Goal: Information Seeking & Learning: Check status

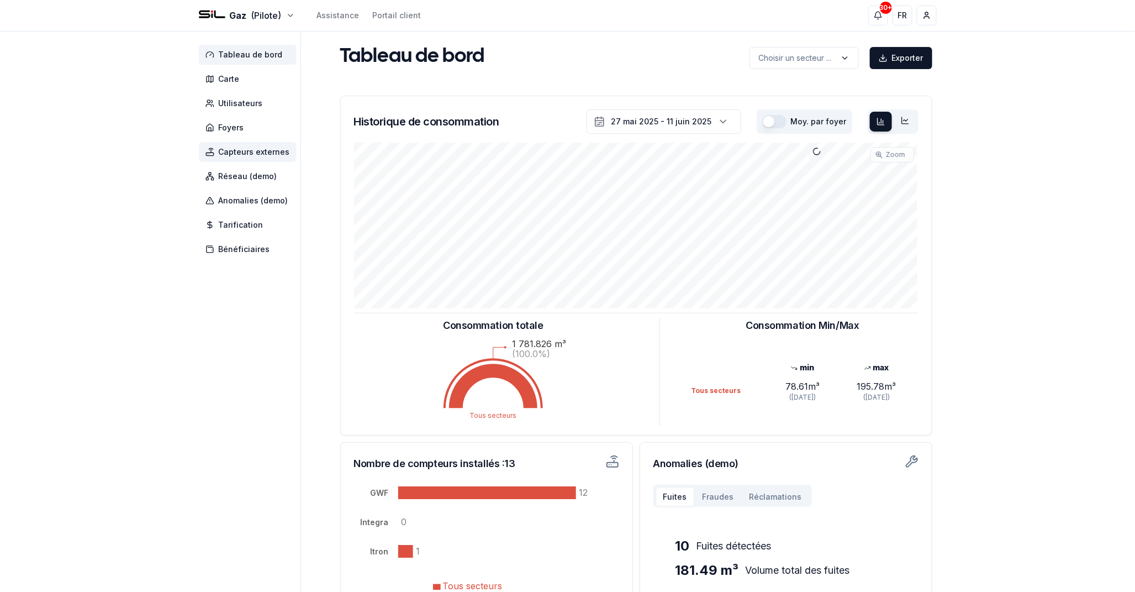
click at [209, 146] on span "Capteurs externes" at bounding box center [248, 152] width 98 height 20
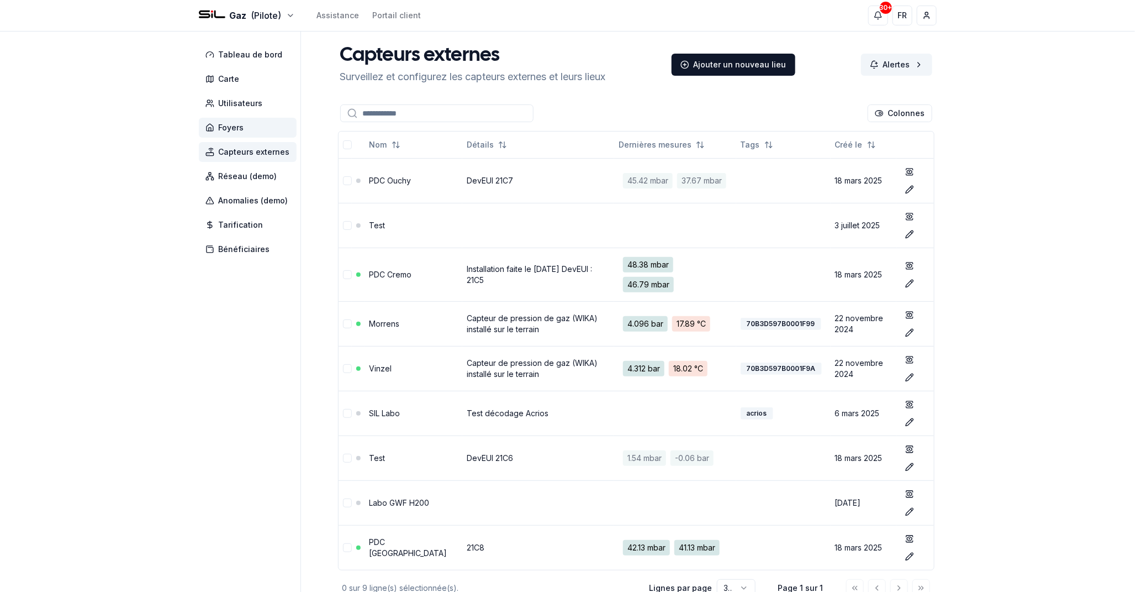
click at [238, 130] on span "Foyers" at bounding box center [231, 127] width 25 height 11
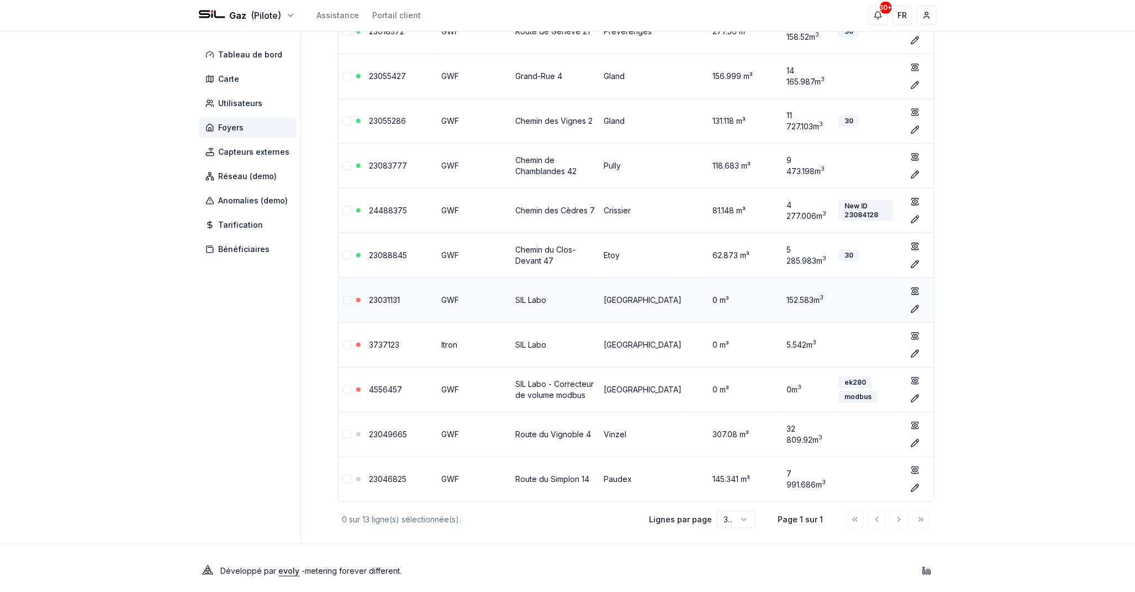
scroll to position [273, 0]
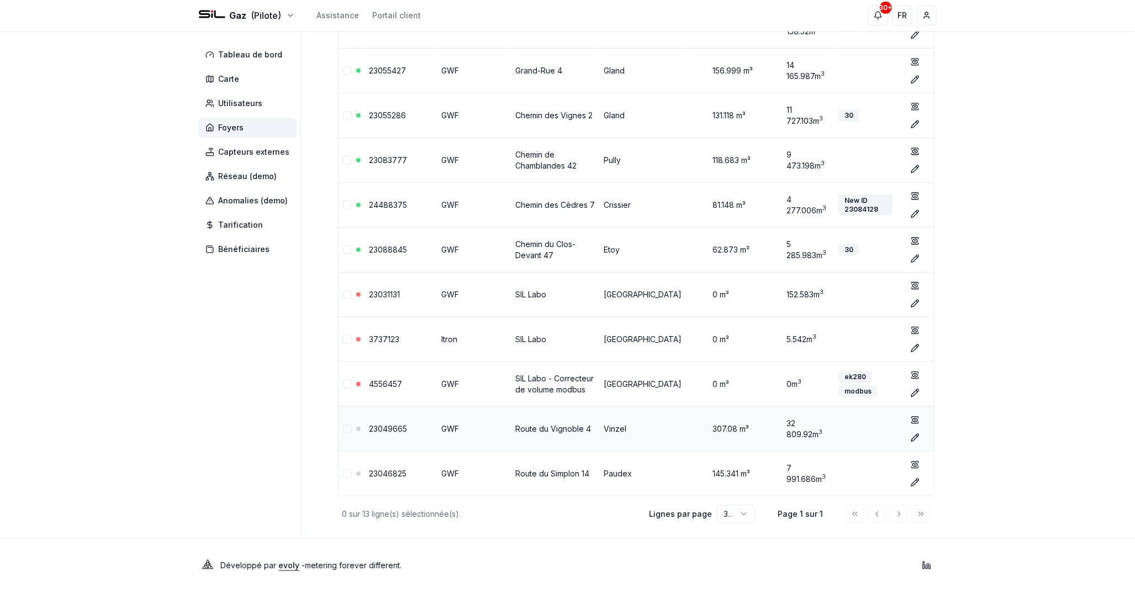
click at [385, 428] on link "23049665" at bounding box center [389, 428] width 38 height 9
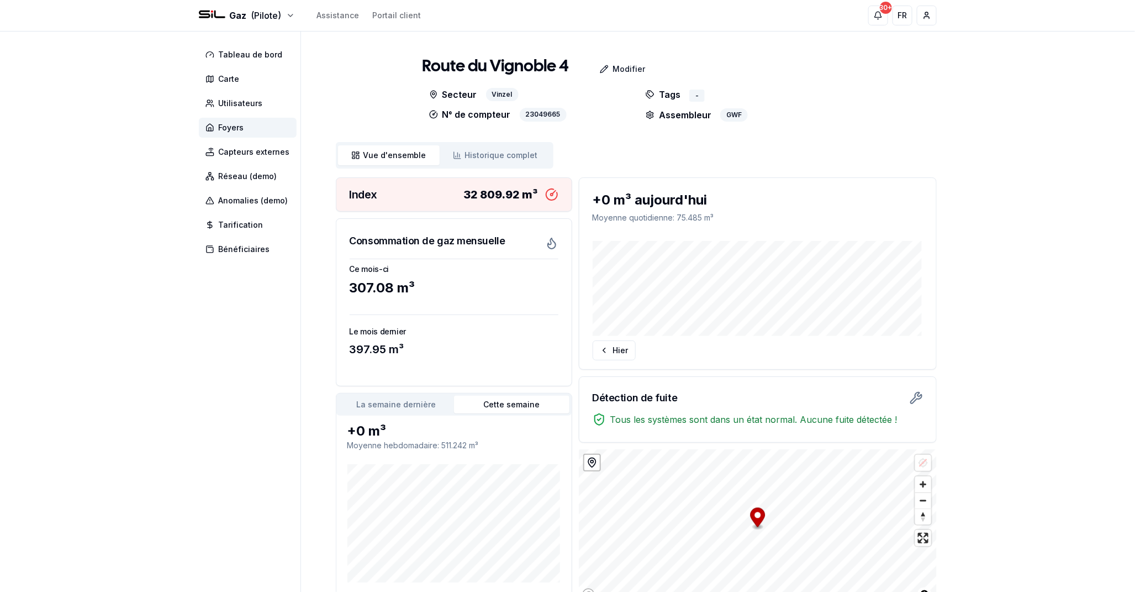
scroll to position [79, 0]
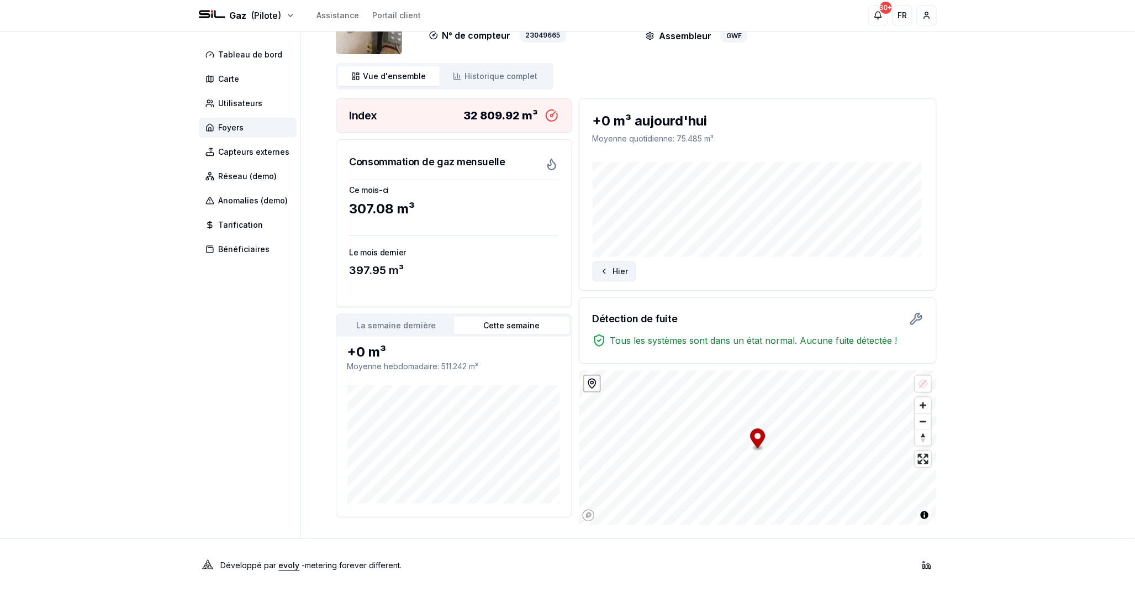
click at [625, 264] on button "Hier" at bounding box center [614, 271] width 43 height 20
click at [846, 258] on div "Aujourd'hui" at bounding box center [758, 225] width 357 height 137
click at [517, 78] on span "Historique complet" at bounding box center [501, 76] width 73 height 11
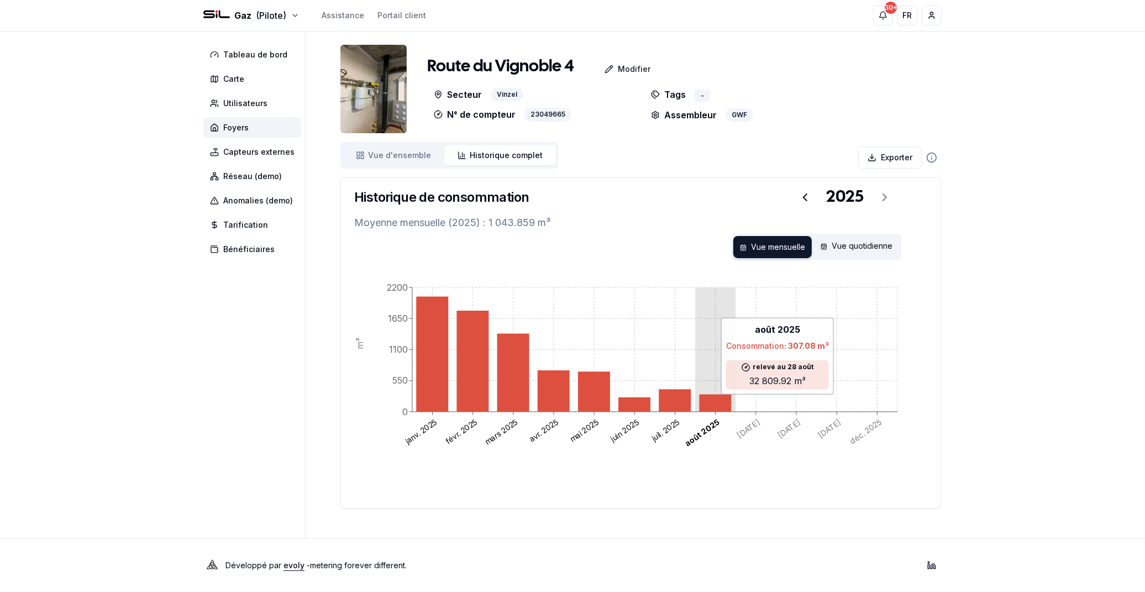
click at [698, 399] on icon "[DATE] [DATE] [DATE] [DATE] [DATE] [DATE] [DATE] [DATE] [DATE] [DATE] [DATE] [D…" at bounding box center [641, 383] width 574 height 221
click at [713, 401] on icon at bounding box center [715, 402] width 32 height 17
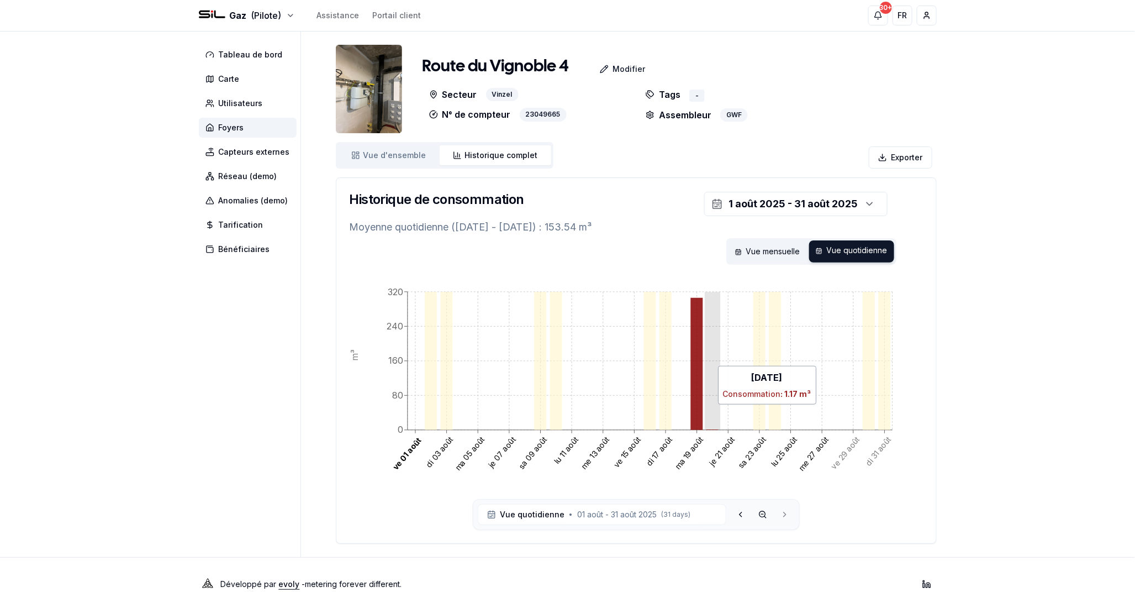
click at [713, 410] on icon "[DATE] [DATE] [DATE] [DATE] [DATE] [DATE] [DATE] [DATE] [DATE] [DATE] [DATE] [D…" at bounding box center [637, 388] width 574 height 221
click at [1030, 311] on div "Gaz (Pilote) Assistance Portail client 30+ 30+ FR [PERSON_NAME] Tableau de bord…" at bounding box center [567, 305] width 1135 height 611
click at [207, 118] on span "Foyers" at bounding box center [248, 128] width 98 height 20
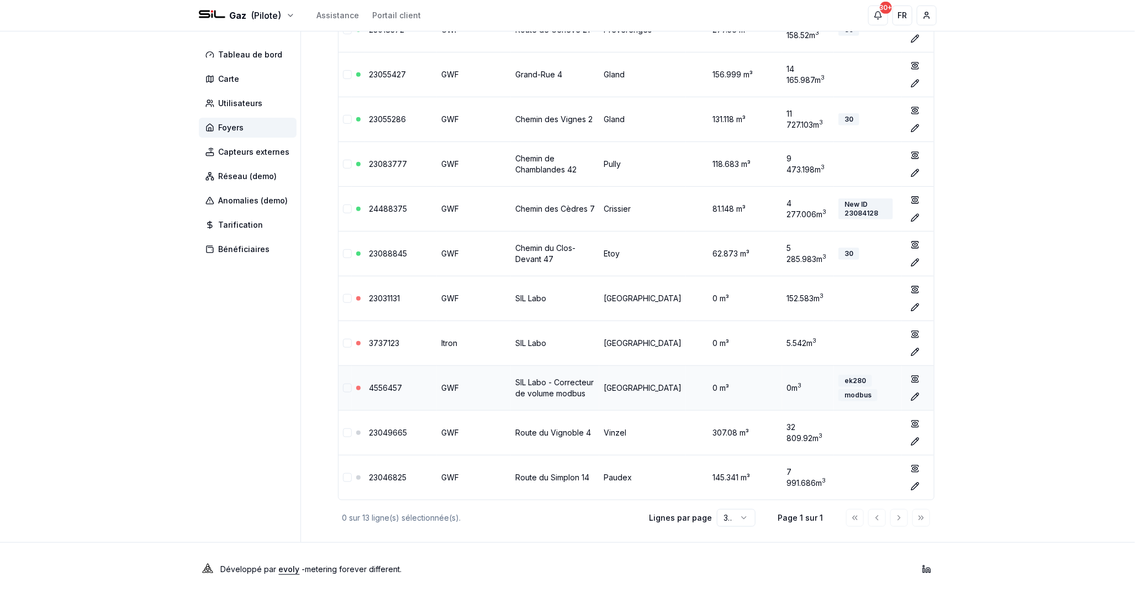
scroll to position [273, 0]
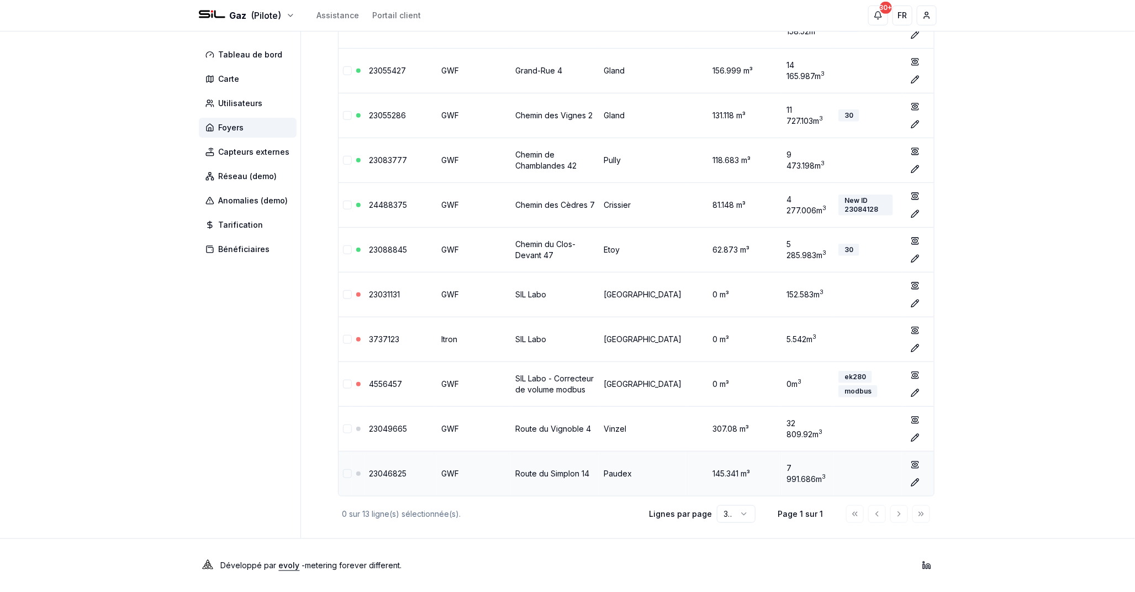
click at [397, 475] on link "23046825" at bounding box center [389, 473] width 38 height 9
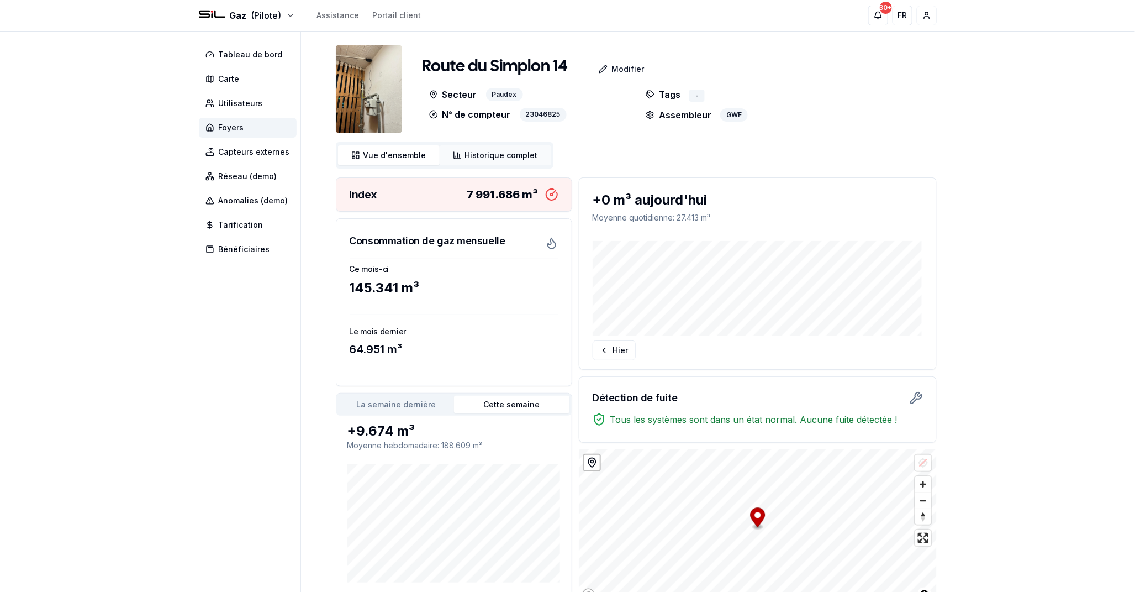
click at [515, 151] on span "Historique complet" at bounding box center [501, 155] width 73 height 11
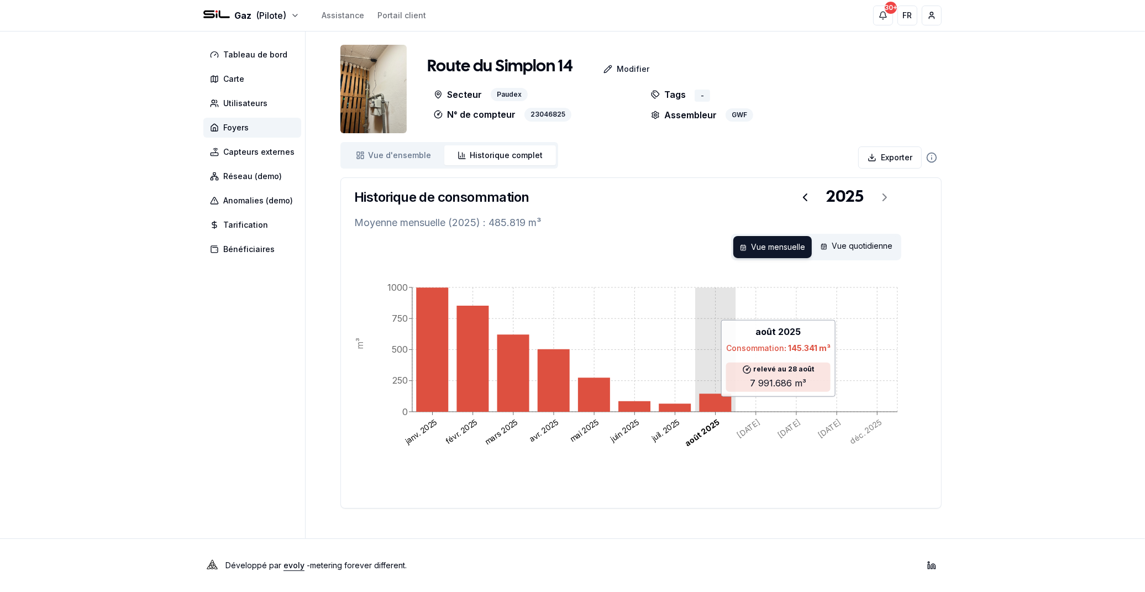
click at [720, 403] on icon at bounding box center [715, 402] width 32 height 18
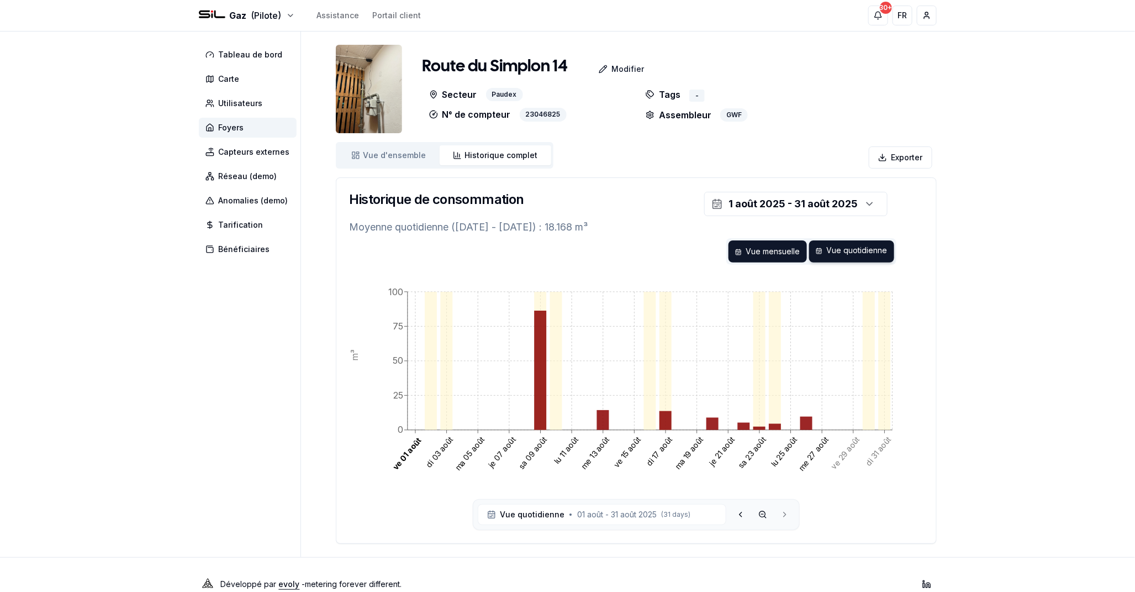
click at [749, 244] on div "Vue mensuelle" at bounding box center [768, 251] width 78 height 22
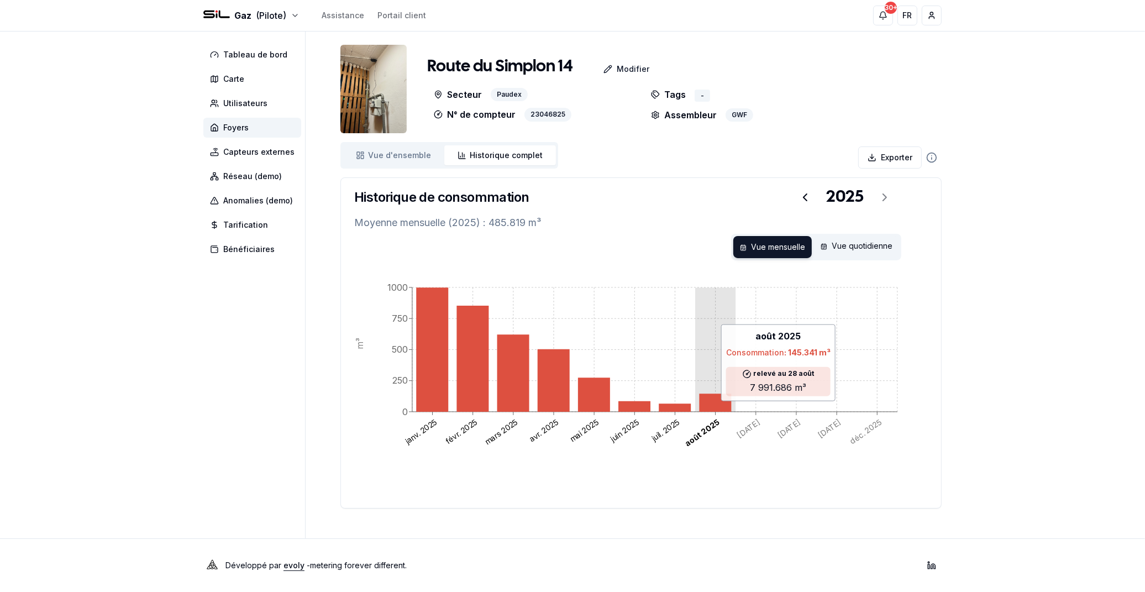
click at [722, 406] on icon at bounding box center [715, 402] width 32 height 18
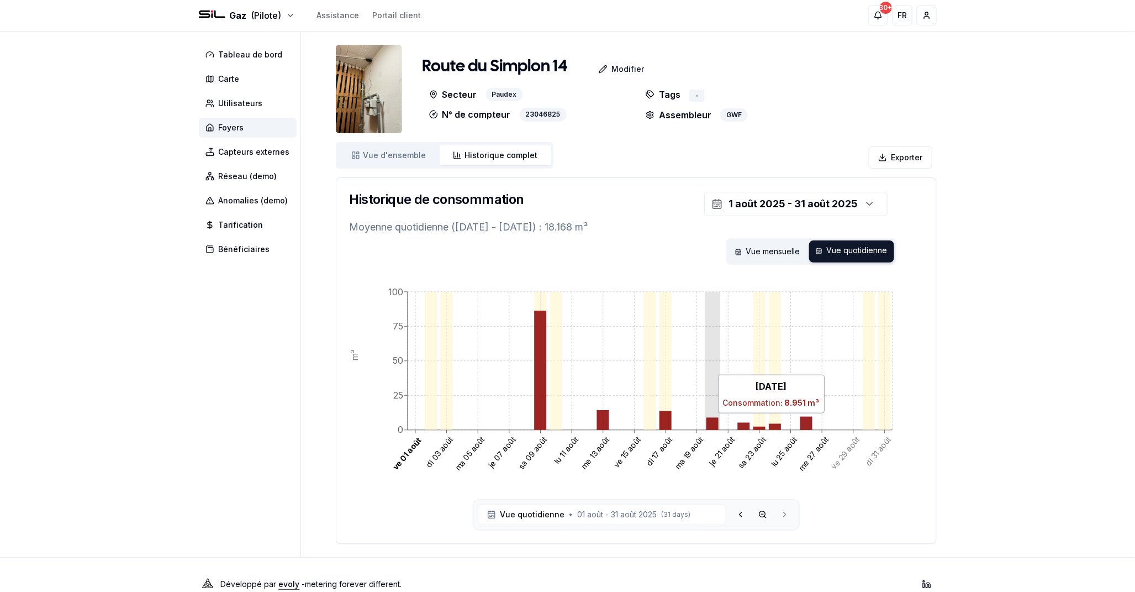
click at [710, 419] on icon at bounding box center [712, 424] width 12 height 12
click at [398, 151] on span "Vue d'ensemble" at bounding box center [395, 155] width 63 height 11
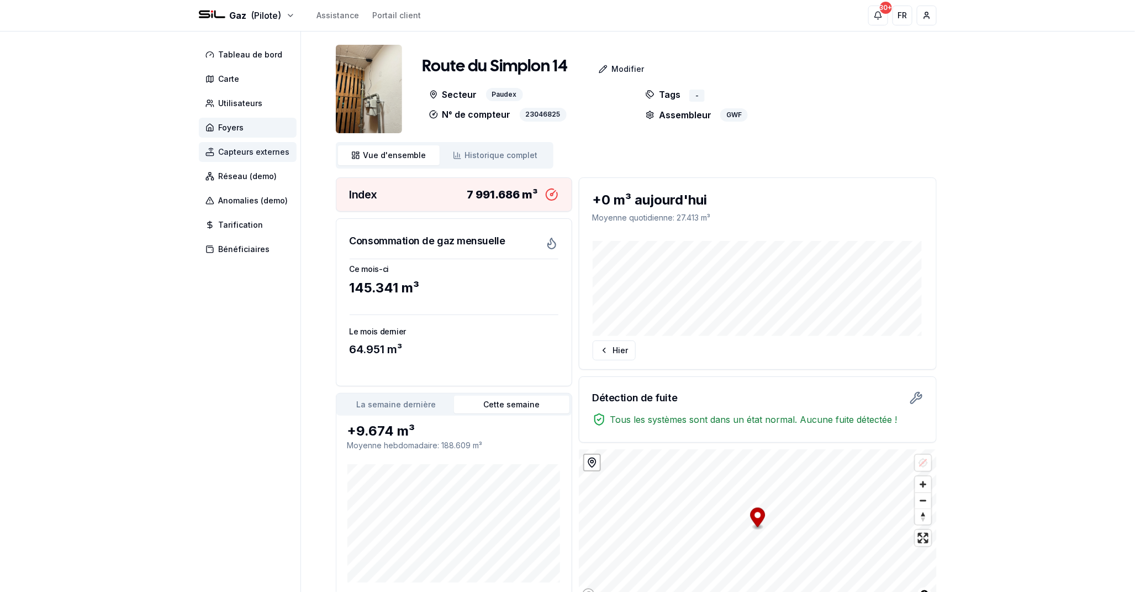
click at [239, 155] on span "Capteurs externes" at bounding box center [254, 151] width 71 height 11
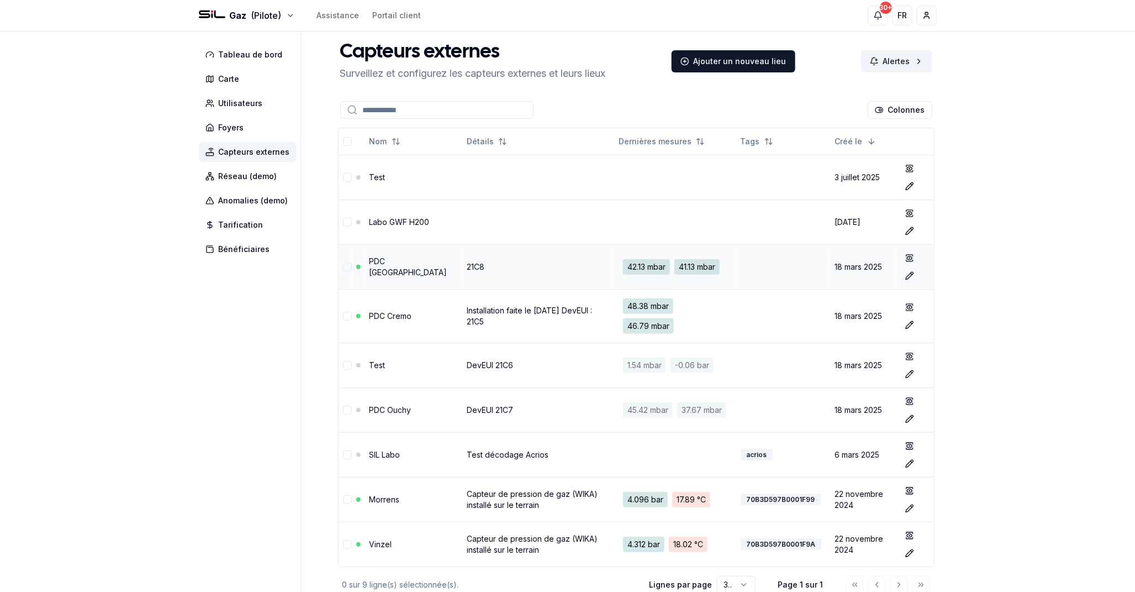
scroll to position [74, 0]
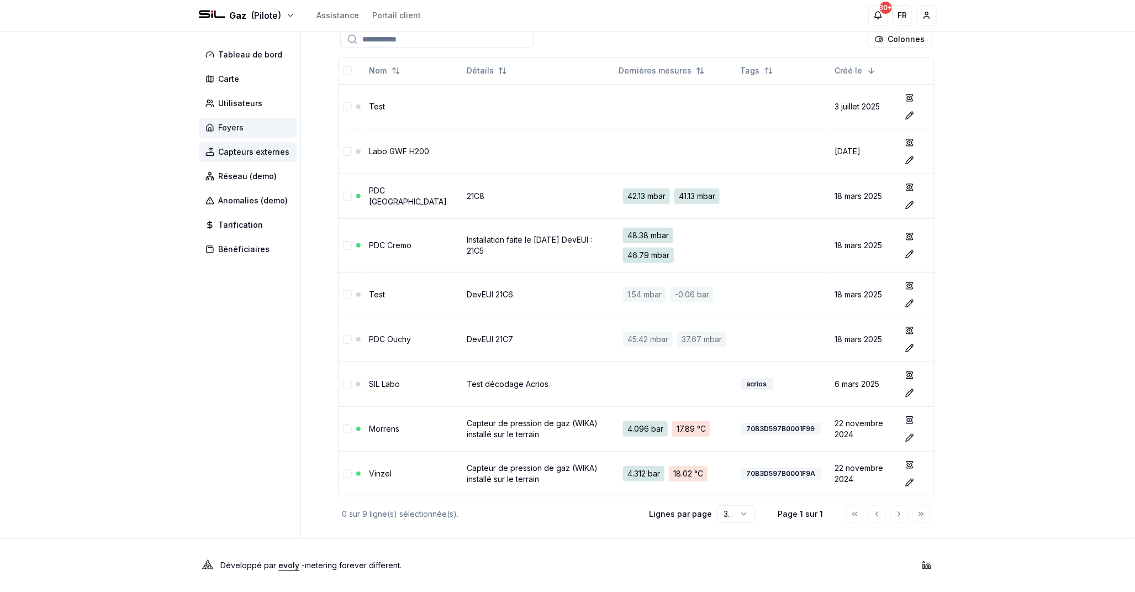
click at [256, 133] on span "Foyers" at bounding box center [248, 128] width 98 height 20
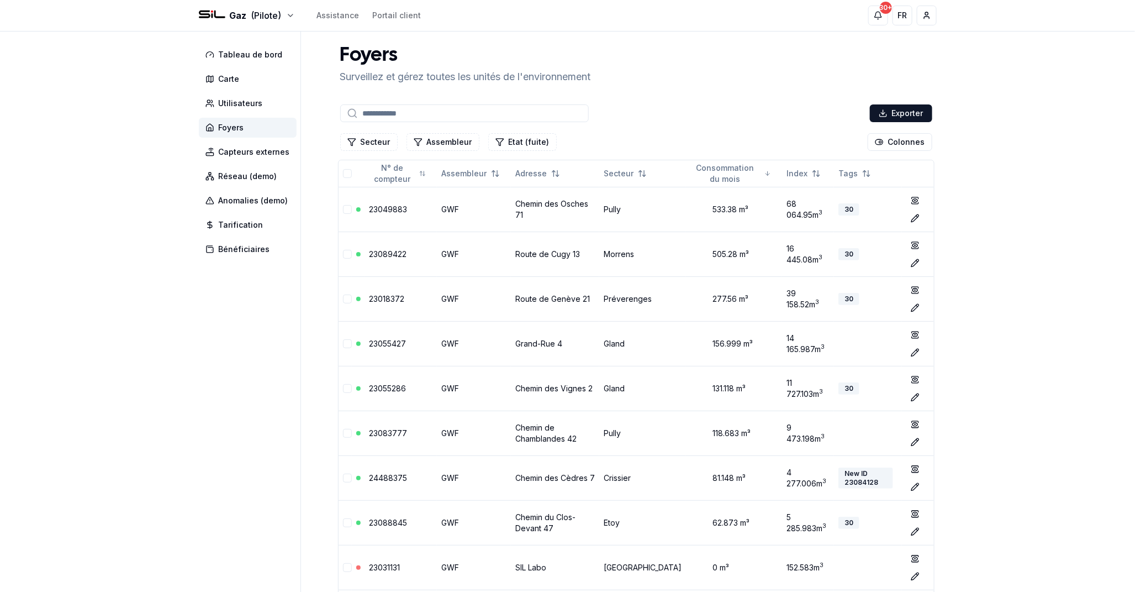
click at [409, 79] on p "Surveillez et gérez toutes les unités de l'environnement" at bounding box center [465, 76] width 251 height 15
click at [576, 86] on div "Foyers Surveillez et gérez toutes les unités de l'environnement Exporter Secteu…" at bounding box center [636, 421] width 601 height 753
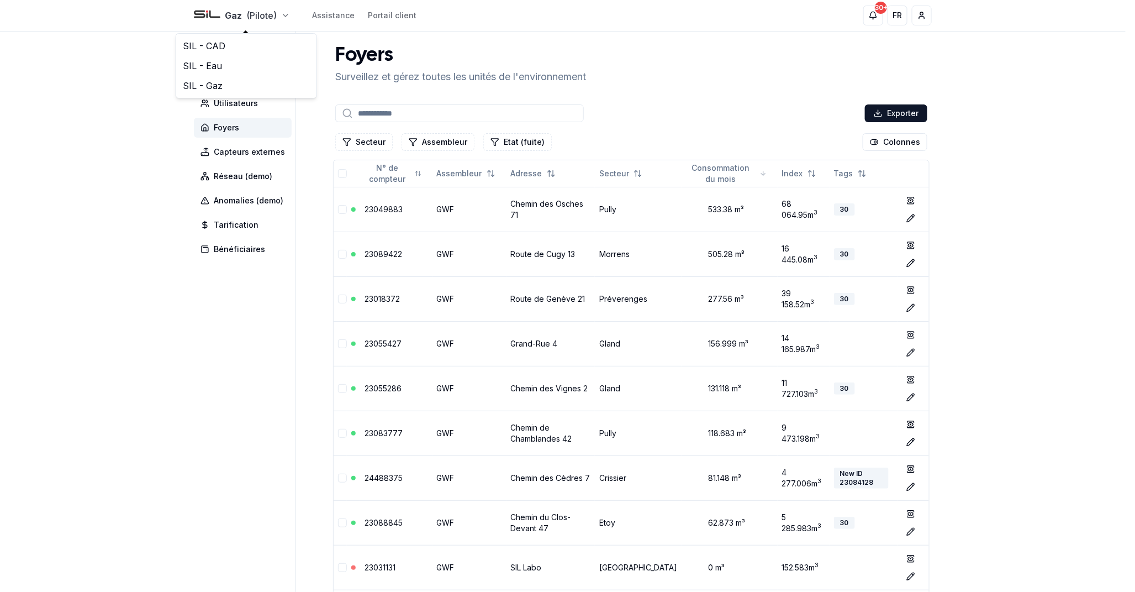
click at [288, 15] on html "Gaz (Pilote) Assistance Portail client 30+ 30+ FR [PERSON_NAME] Tableau de bord…" at bounding box center [567, 432] width 1135 height 865
click at [234, 46] on link "SIL - CAD" at bounding box center [246, 46] width 136 height 20
